Goal: Task Accomplishment & Management: Use online tool/utility

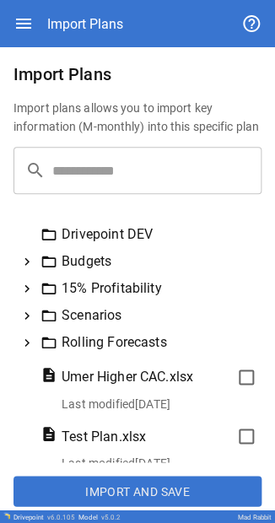
click at [17, 29] on icon "button" at bounding box center [24, 24] width 20 height 20
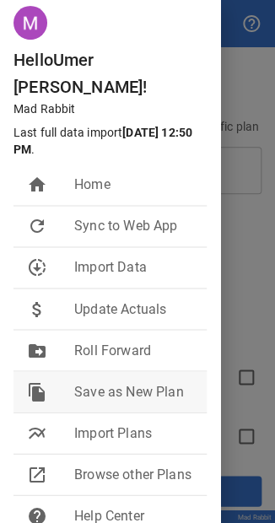
scroll to position [54, 0]
click at [91, 423] on span "Import Plans" at bounding box center [133, 433] width 119 height 20
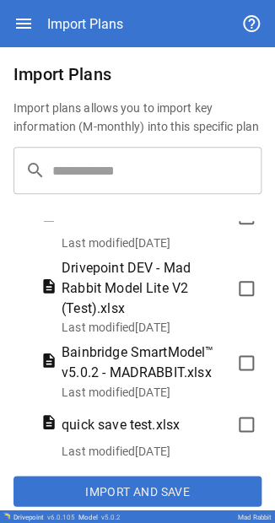
scroll to position [8, 0]
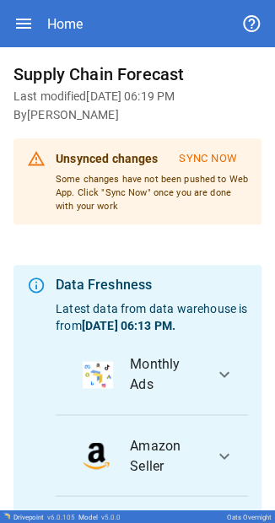
click at [24, 2] on icon "button" at bounding box center [24, 24] width 20 height 20
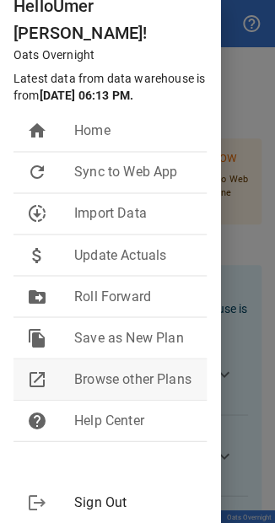
scroll to position [139, 0]
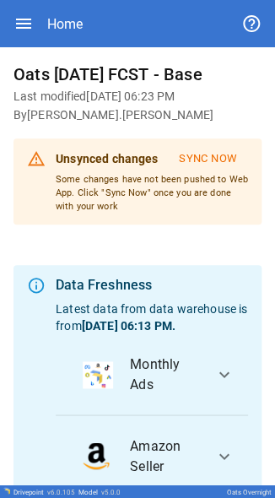
click at [31, 2] on icon "button" at bounding box center [24, 24] width 20 height 20
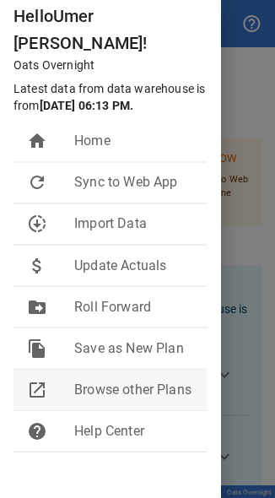
scroll to position [98, 0]
